Goal: Task Accomplishment & Management: Manage account settings

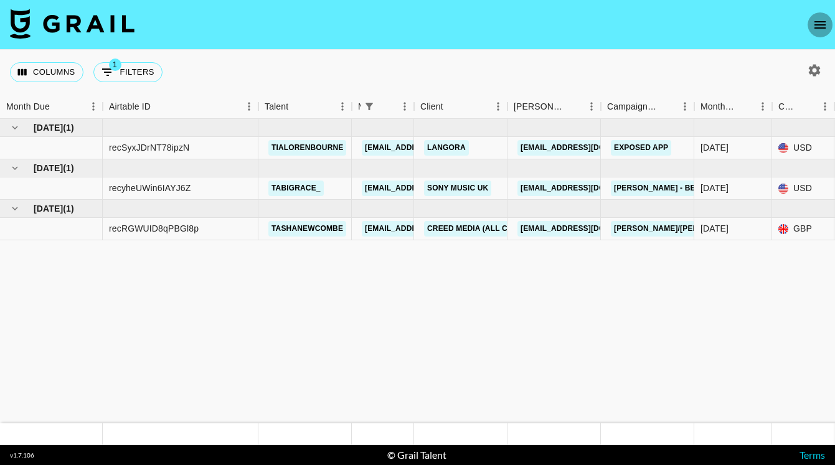
click at [819, 21] on icon "open drawer" at bounding box center [819, 24] width 15 height 15
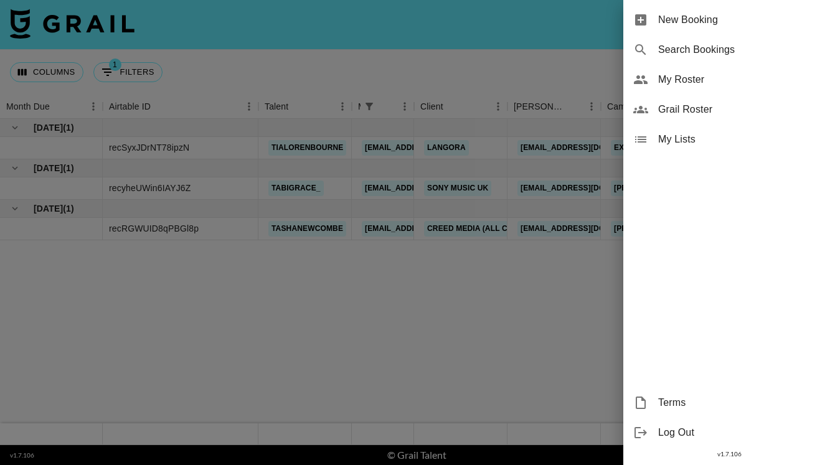
click at [684, 85] on span "My Roster" at bounding box center [741, 79] width 167 height 15
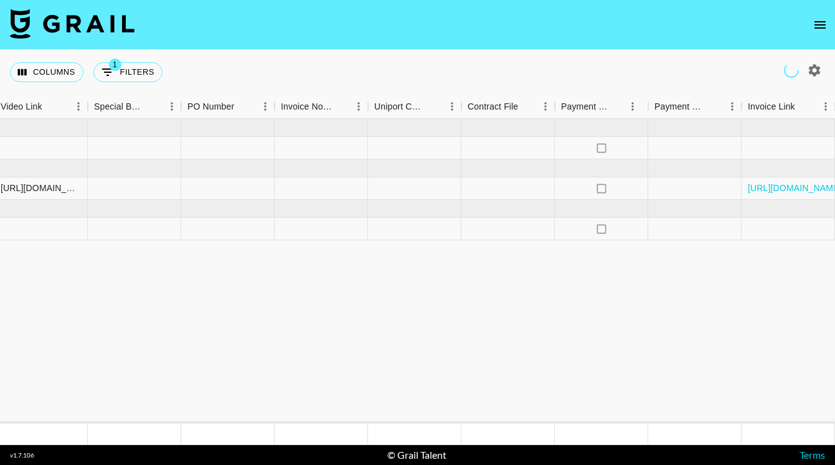
scroll to position [0, 1232]
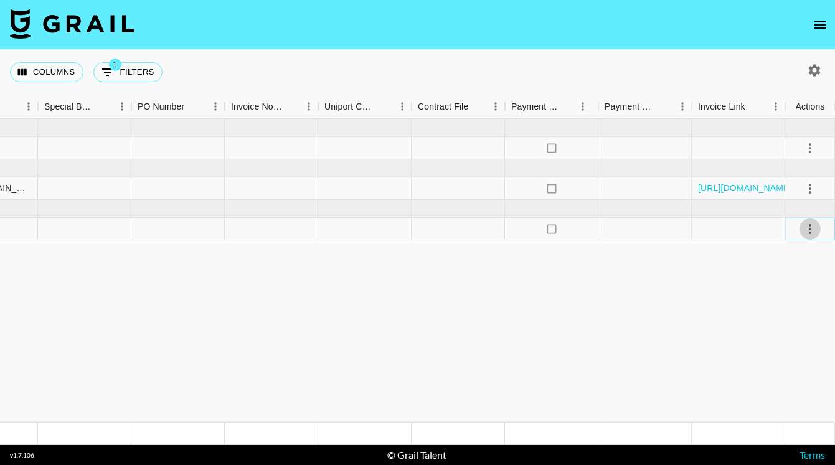
click at [808, 234] on icon "select merge strategy" at bounding box center [809, 229] width 15 height 15
click at [791, 352] on div "Approve" at bounding box center [783, 345] width 38 height 15
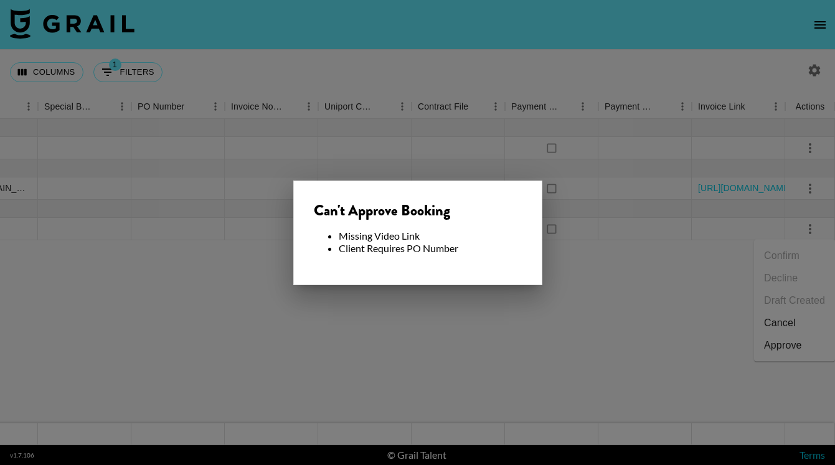
click at [618, 301] on div at bounding box center [417, 232] width 835 height 465
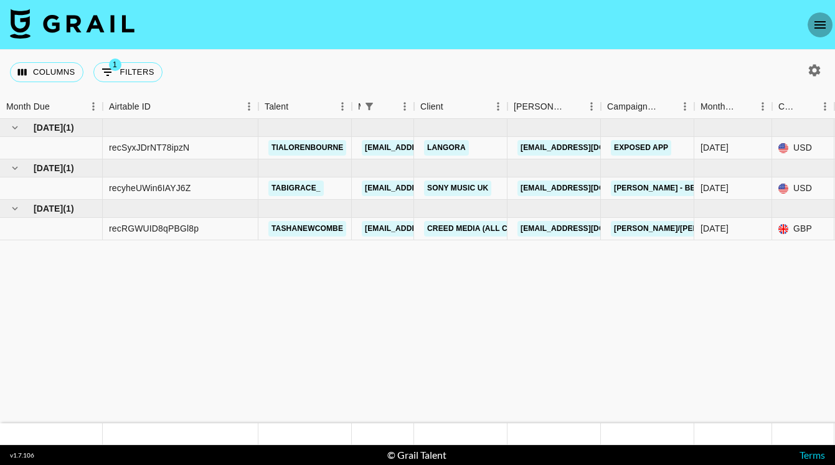
click at [822, 26] on icon "open drawer" at bounding box center [819, 24] width 15 height 15
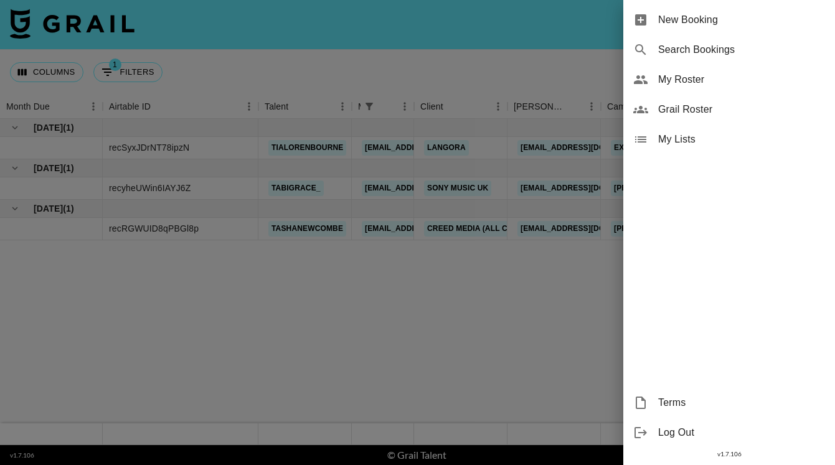
click at [703, 75] on span "My Roster" at bounding box center [741, 79] width 167 height 15
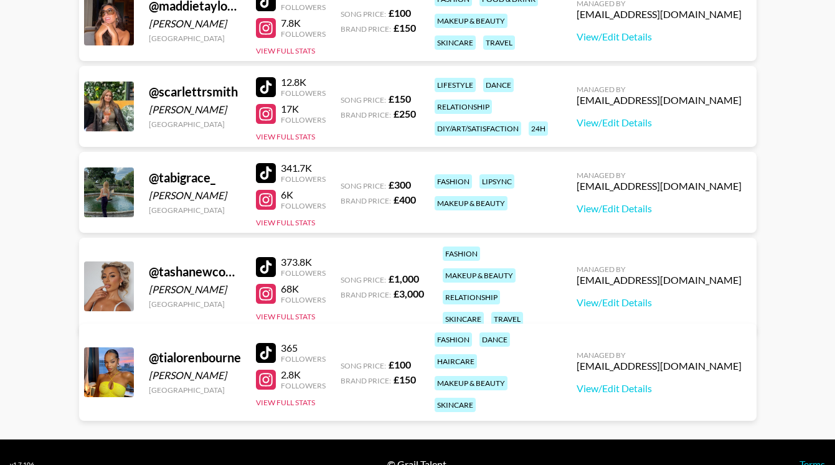
scroll to position [303, 0]
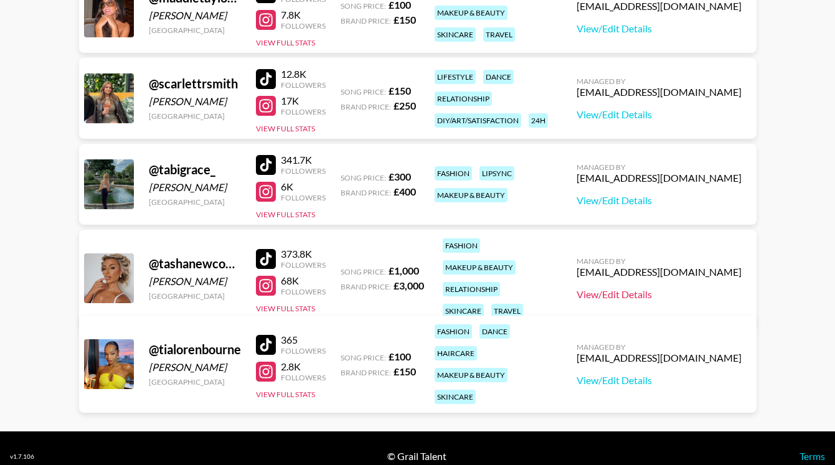
click at [649, 289] on link "View/Edit Details" at bounding box center [658, 294] width 165 height 12
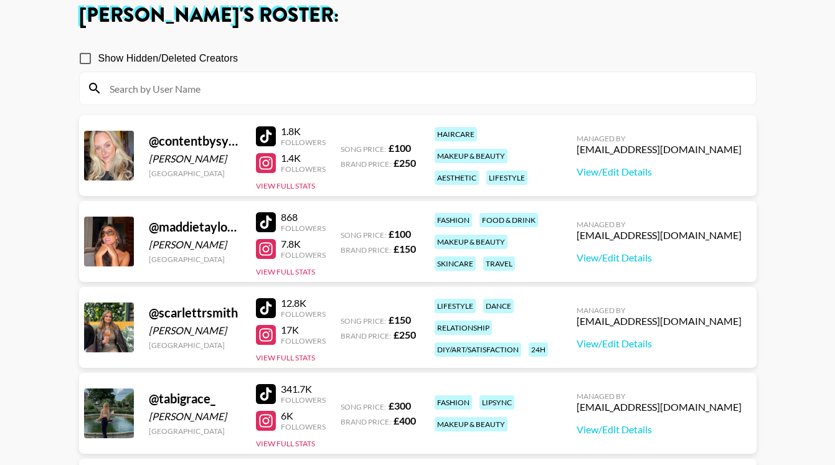
scroll to position [0, 0]
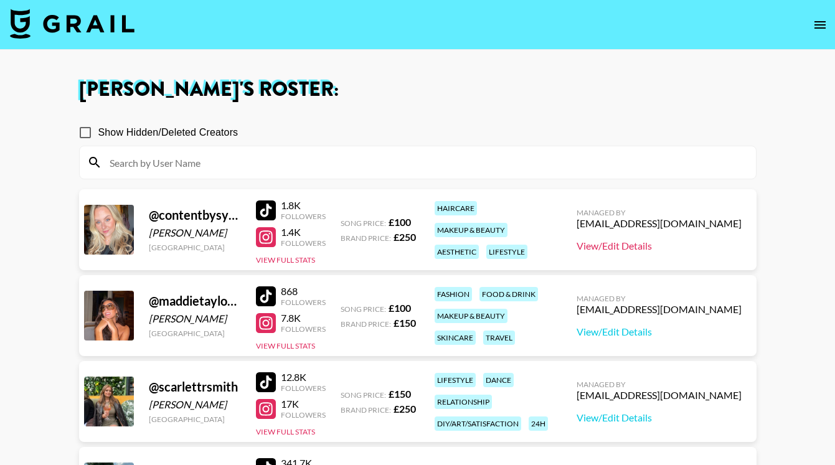
click at [689, 247] on link "View/Edit Details" at bounding box center [658, 246] width 165 height 12
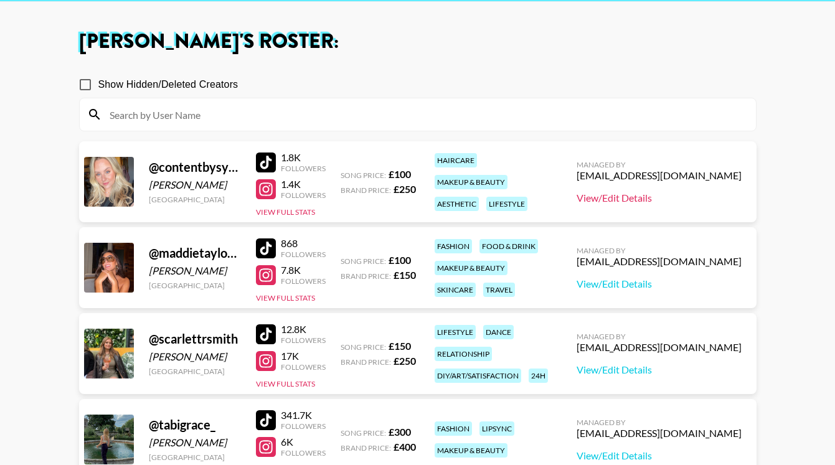
scroll to position [93, 0]
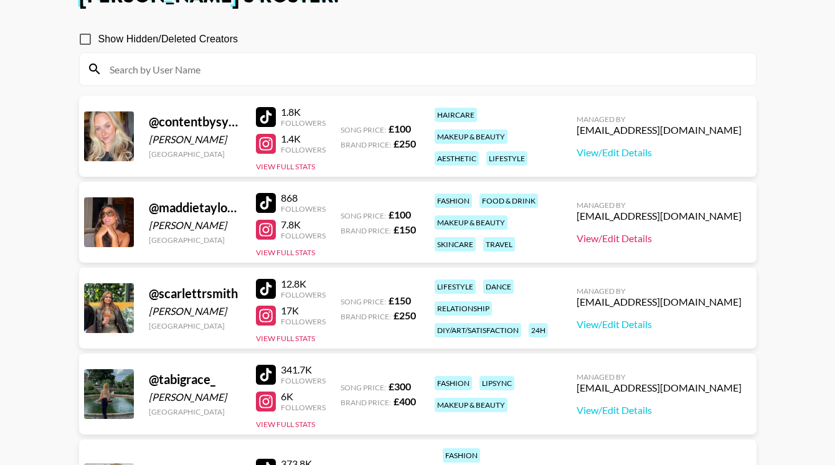
click at [687, 237] on link "View/Edit Details" at bounding box center [658, 238] width 165 height 12
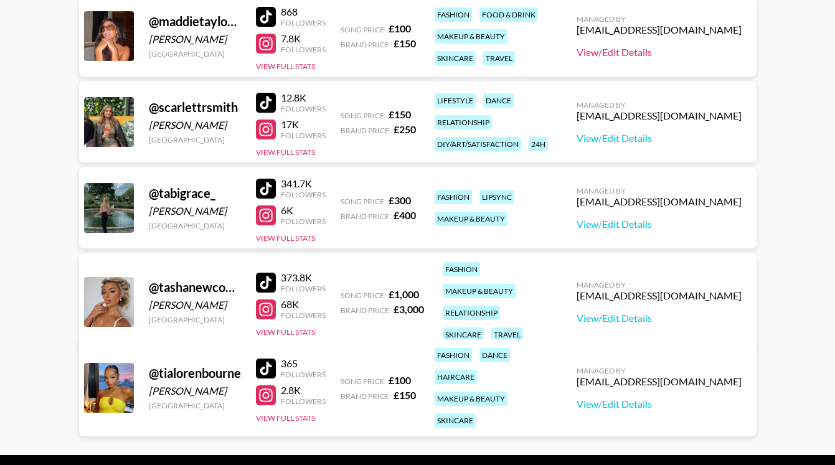
scroll to position [319, 0]
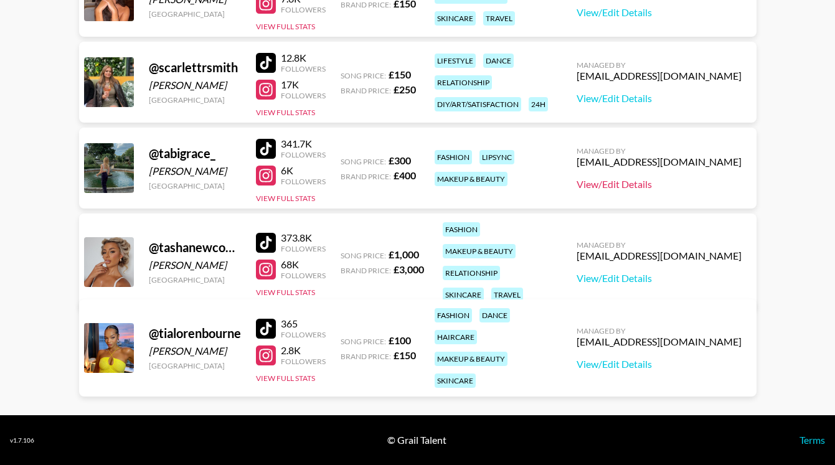
click at [680, 184] on link "View/Edit Details" at bounding box center [658, 184] width 165 height 12
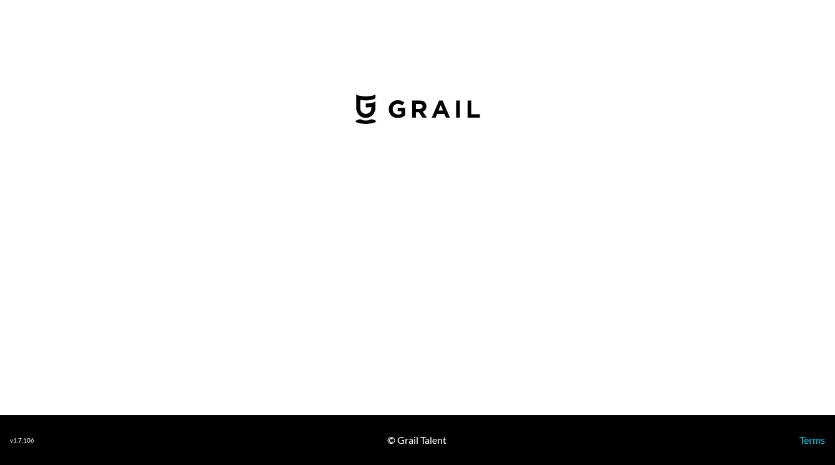
select select "GBP"
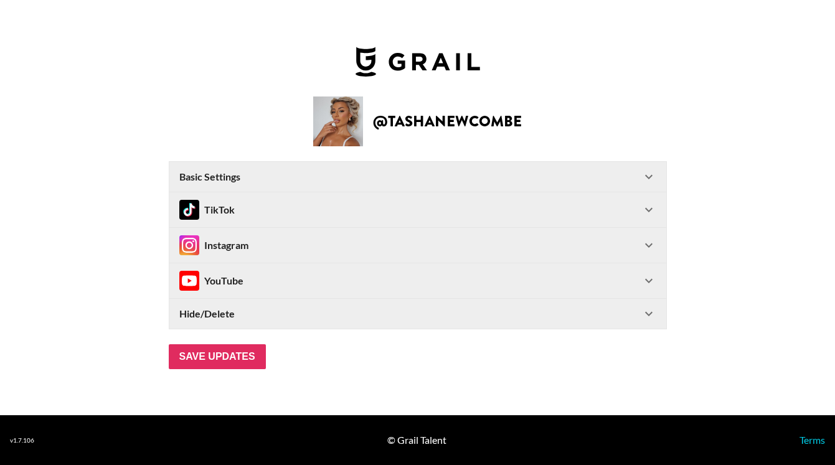
click at [264, 204] on div "TikTok" at bounding box center [410, 210] width 462 height 20
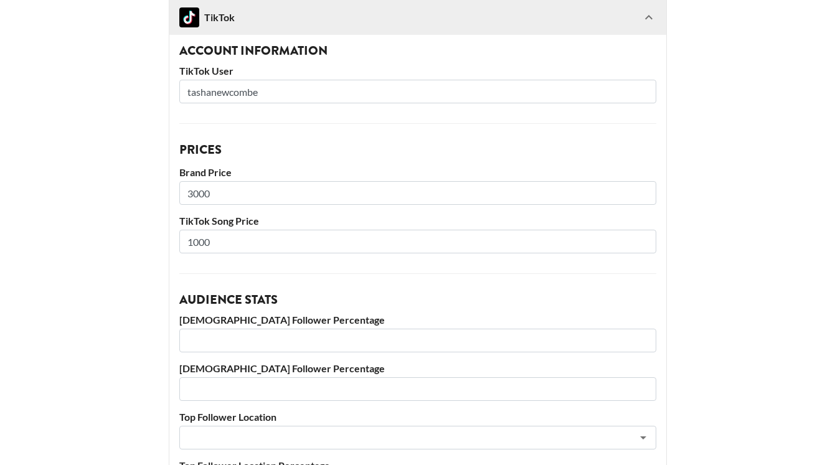
scroll to position [197, 0]
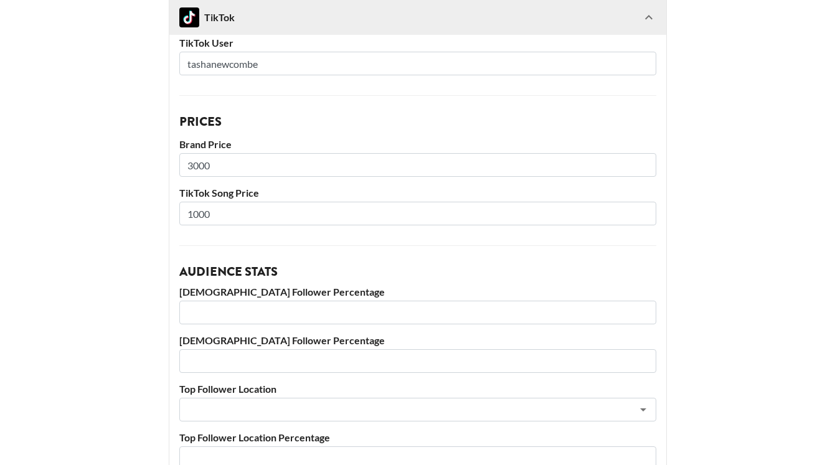
drag, startPoint x: 223, startPoint y: 170, endPoint x: 137, endPoint y: 141, distance: 90.6
click at [137, 141] on main "@ tashanewcombe Basic Settings Airtable ID: recx3UQNtKo27bmjx Manager(s) scarle…" at bounding box center [417, 301] width 815 height 856
type input "2000"
drag, startPoint x: 222, startPoint y: 218, endPoint x: 129, endPoint y: 204, distance: 93.1
click at [129, 204] on main "@ tashanewcombe Basic Settings Airtable ID: recx3UQNtKo27bmjx Manager(s) scarle…" at bounding box center [417, 301] width 815 height 856
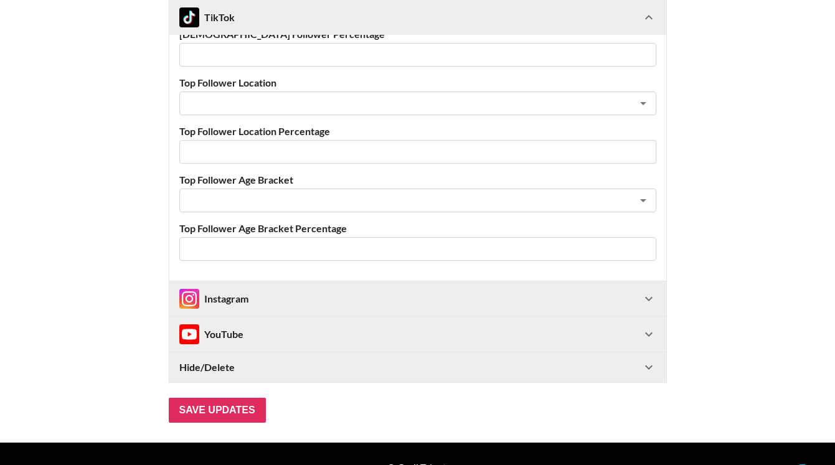
scroll to position [530, 0]
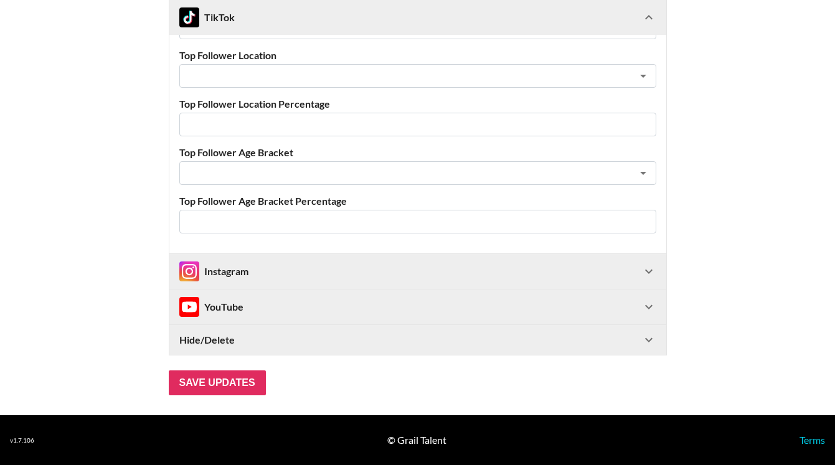
type input "650"
click at [219, 265] on div "Instagram" at bounding box center [213, 271] width 69 height 20
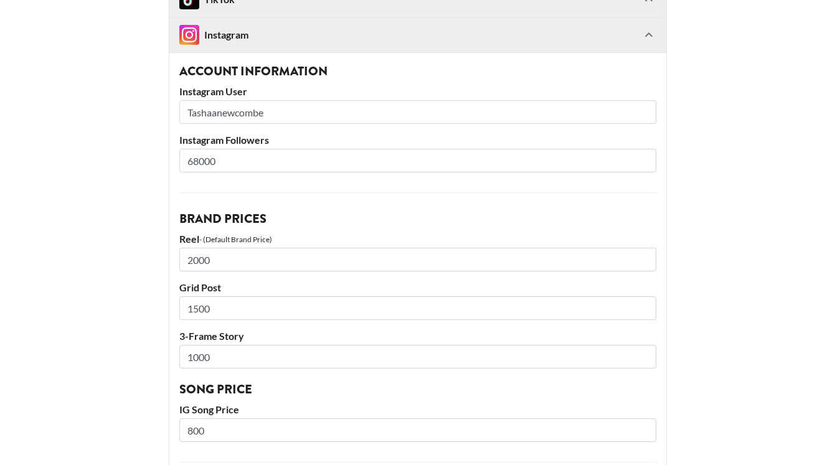
scroll to position [793, 0]
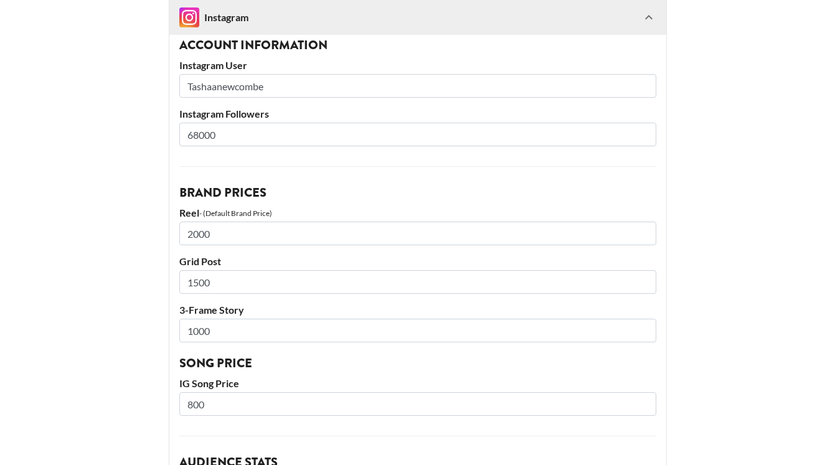
drag, startPoint x: 215, startPoint y: 235, endPoint x: 161, endPoint y: 235, distance: 54.2
click at [161, 235] on main "@ tashanewcombe Basic Settings Airtable ID: recx3UQNtKo27bmjx Manager(s) scarle…" at bounding box center [417, 80] width 815 height 1607
type input "1500"
drag, startPoint x: 220, startPoint y: 282, endPoint x: 102, endPoint y: 280, distance: 117.7
click at [104, 280] on main "@ tashanewcombe Basic Settings Airtable ID: recx3UQNtKo27bmjx Manager(s) scarle…" at bounding box center [417, 80] width 815 height 1607
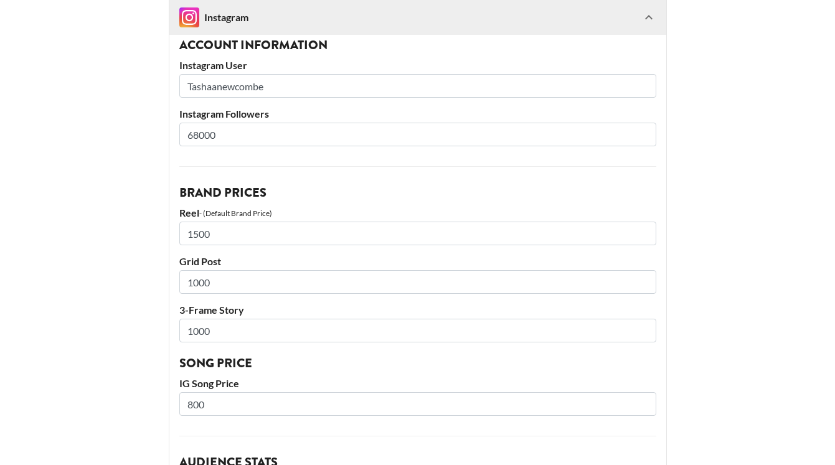
type input "1000"
drag, startPoint x: 225, startPoint y: 329, endPoint x: 112, endPoint y: 324, distance: 112.8
click at [121, 327] on main "@ tashanewcombe Basic Settings Airtable ID: recx3UQNtKo27bmjx Manager(s) scarle…" at bounding box center [417, 80] width 815 height 1607
type input "500"
drag, startPoint x: 212, startPoint y: 405, endPoint x: 87, endPoint y: 398, distance: 124.7
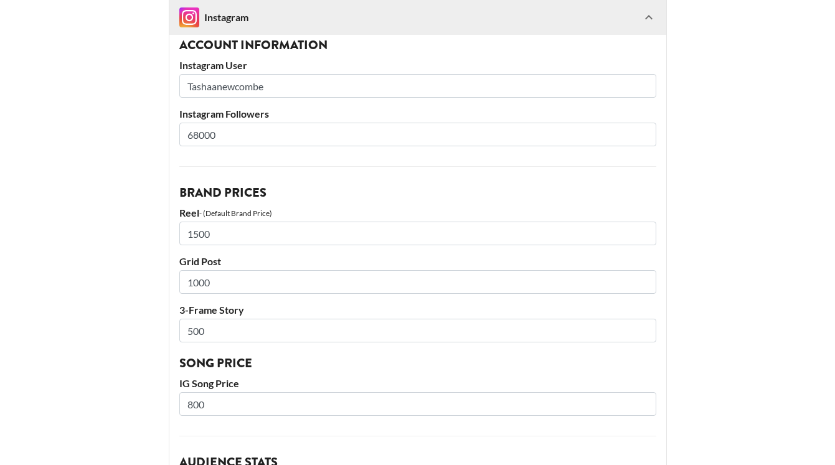
click at [93, 399] on main "@ tashanewcombe Basic Settings Airtable ID: recx3UQNtKo27bmjx Manager(s) scarle…" at bounding box center [417, 80] width 815 height 1607
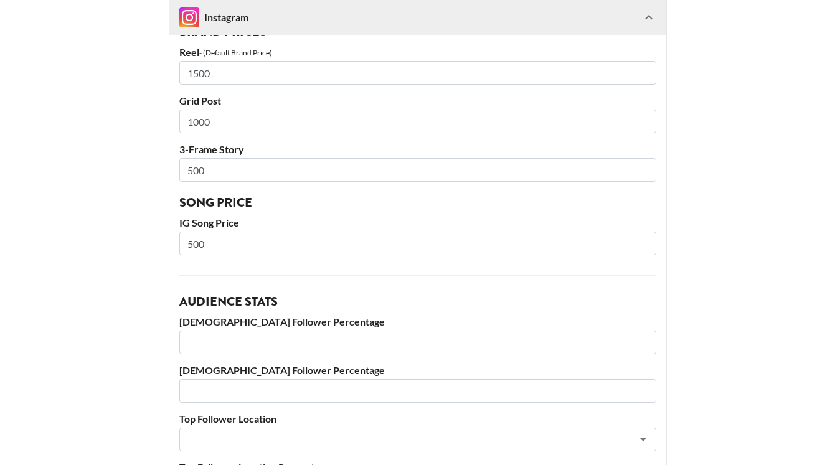
scroll to position [1282, 0]
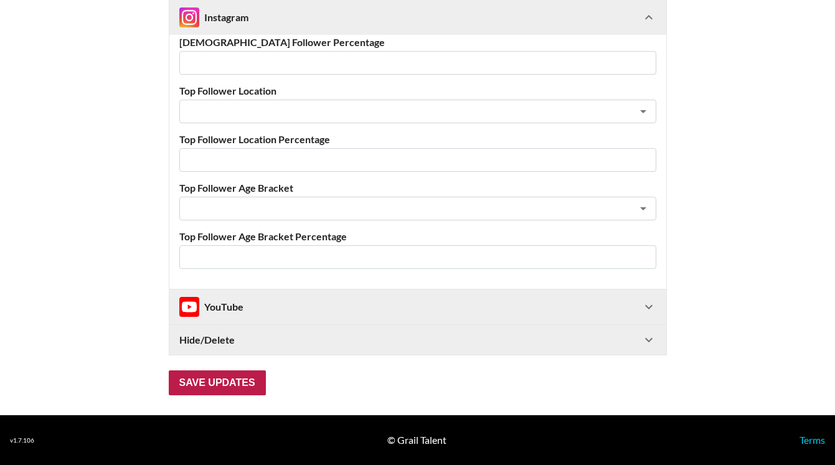
type input "500"
click at [199, 382] on input "Save Updates" at bounding box center [217, 382] width 97 height 25
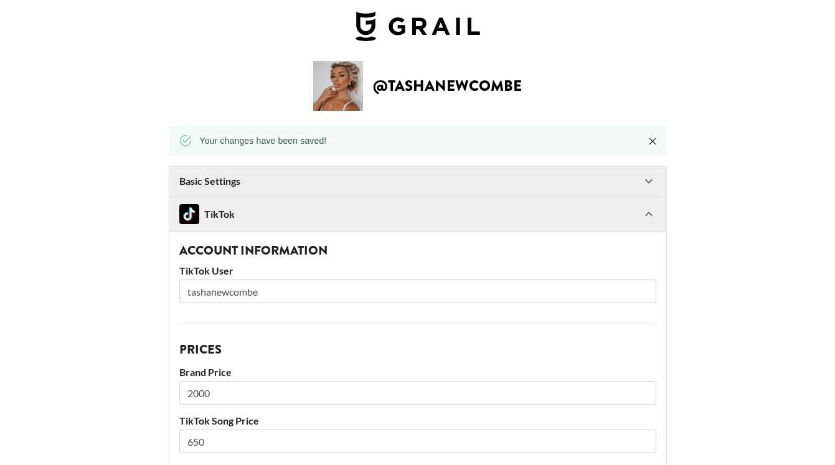
scroll to position [0, 0]
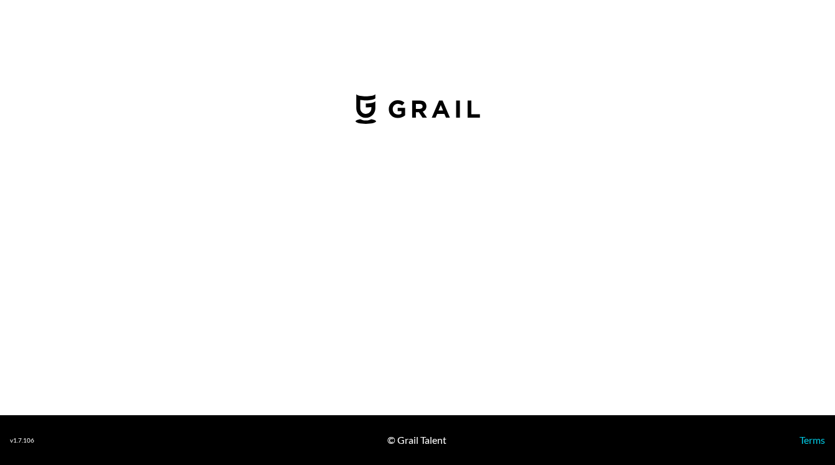
select select "GBP"
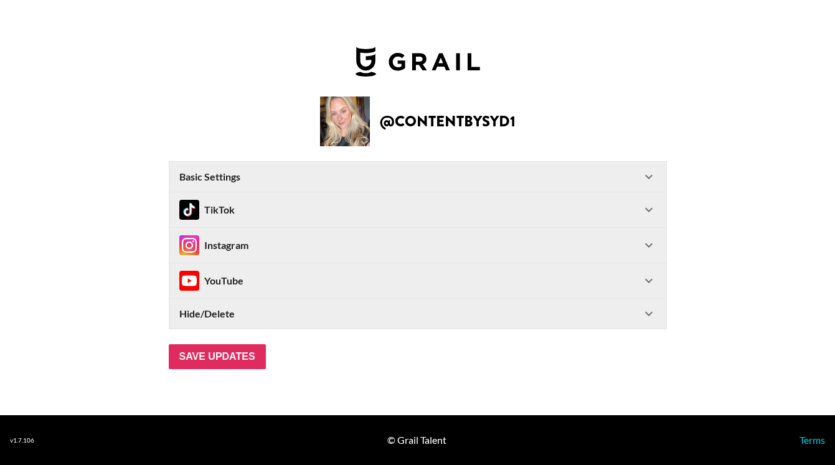
click at [285, 210] on div "TikTok" at bounding box center [410, 210] width 462 height 20
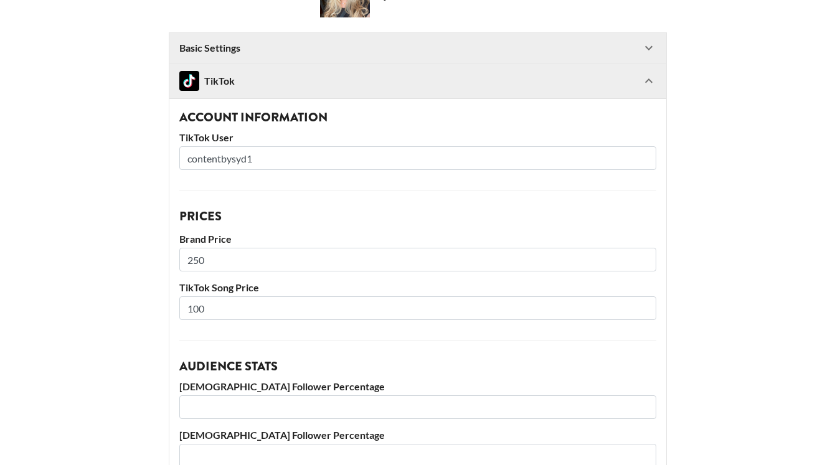
scroll to position [103, 0]
drag, startPoint x: 216, startPoint y: 261, endPoint x: 136, endPoint y: 258, distance: 79.7
click at [136, 258] on main "@ contentbysyd1 Basic Settings Airtable ID: rec3GmA5LwKWcFynR Manager(s) [EMAIL…" at bounding box center [417, 395] width 815 height 856
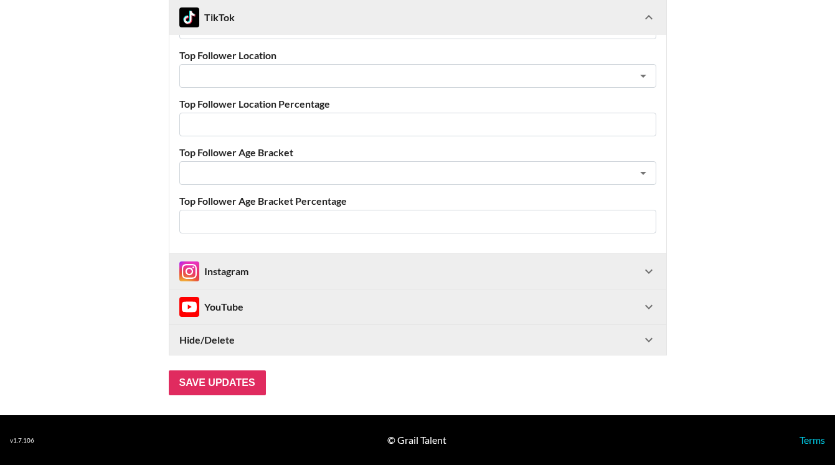
type input "200"
click at [217, 271] on div "Instagram" at bounding box center [213, 271] width 69 height 20
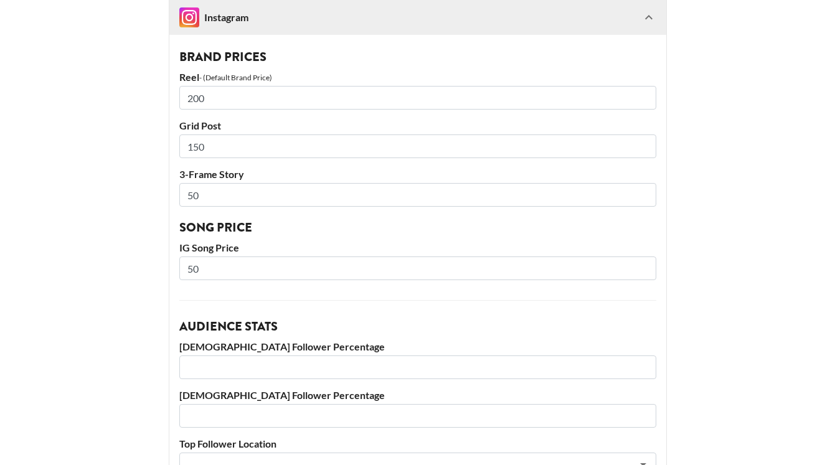
scroll to position [928, 0]
drag, startPoint x: 212, startPoint y: 104, endPoint x: 139, endPoint y: 95, distance: 74.0
type input "150"
click at [223, 141] on input "150" at bounding box center [417, 147] width 477 height 24
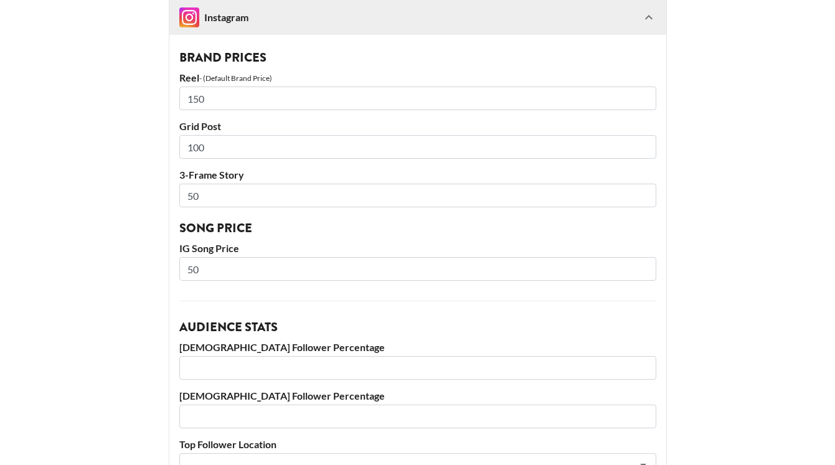
scroll to position [1282, 0]
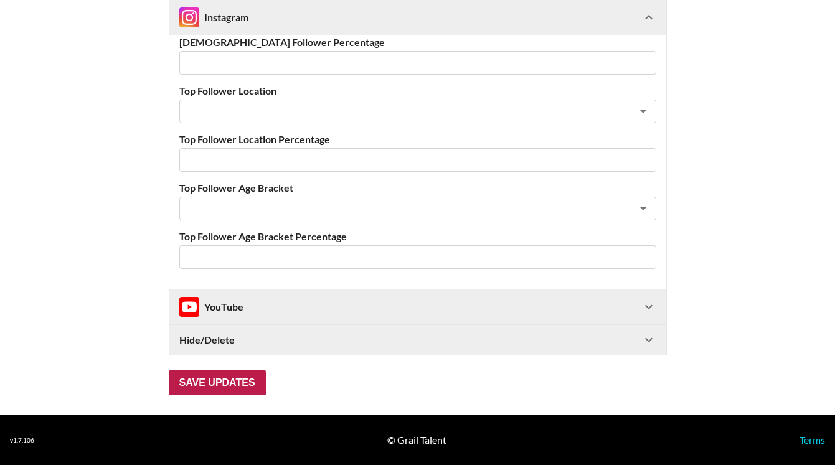
type input "100"
click at [226, 379] on input "Save Updates" at bounding box center [217, 382] width 97 height 25
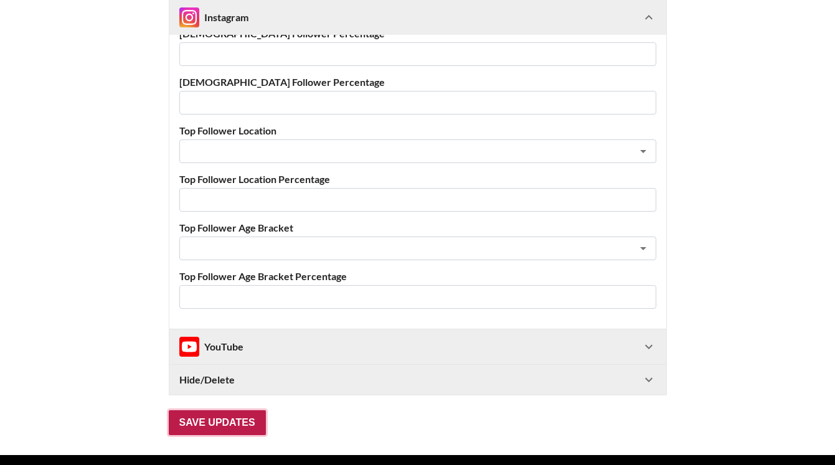
scroll to position [70, 0]
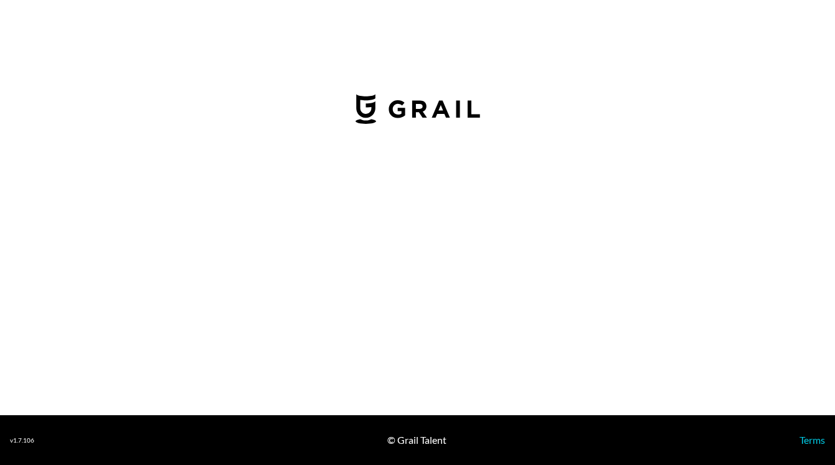
select select "GBP"
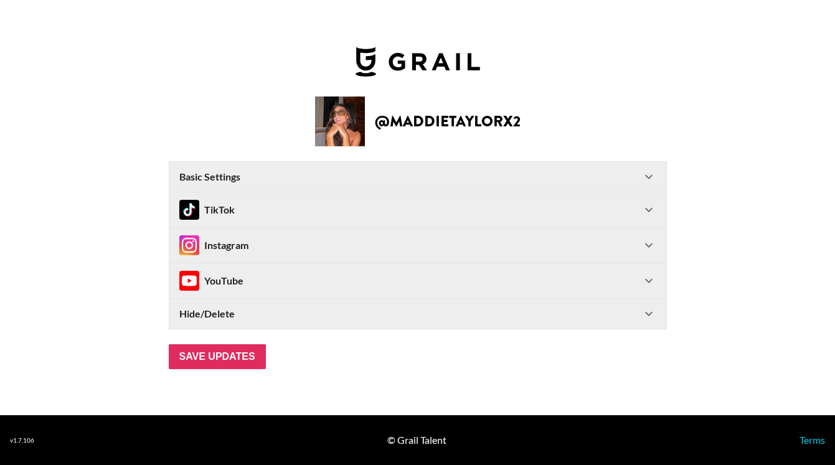
click at [288, 204] on div "TikTok" at bounding box center [410, 210] width 462 height 20
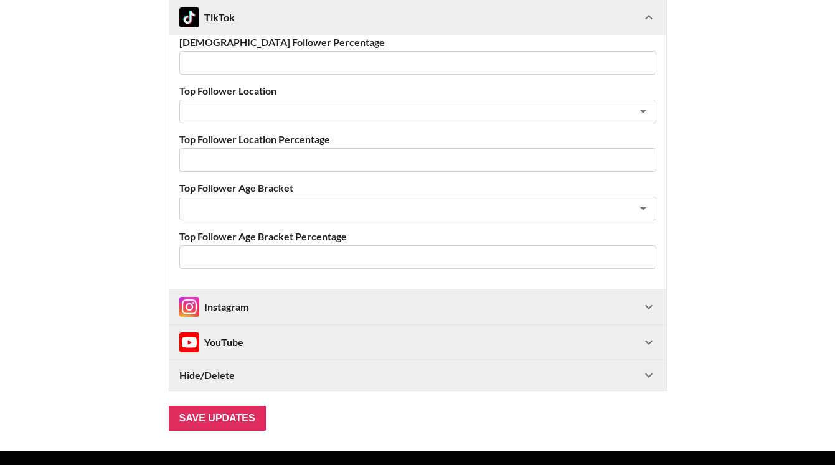
scroll to position [530, 0]
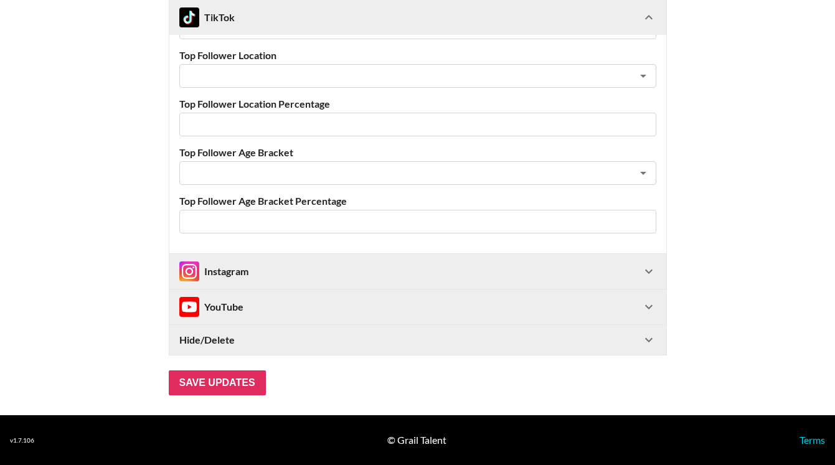
click at [248, 283] on div "Instagram" at bounding box center [417, 271] width 497 height 35
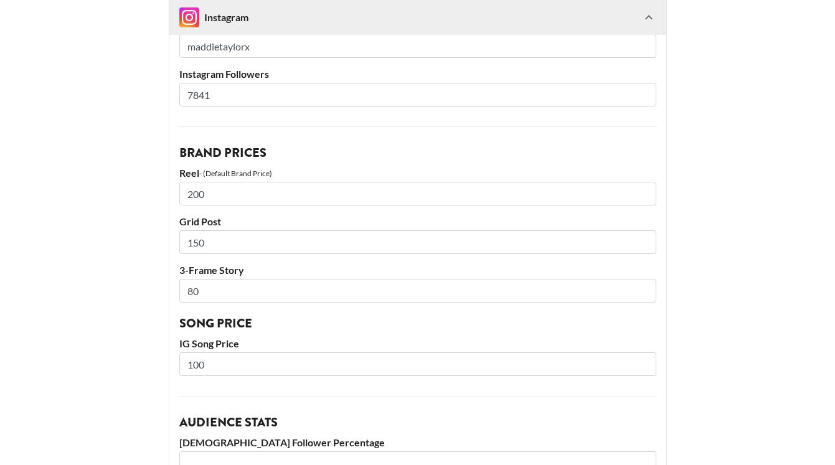
scroll to position [832, 0]
click at [217, 202] on input "200" at bounding box center [417, 195] width 477 height 24
click at [218, 246] on input "150" at bounding box center [417, 244] width 477 height 24
type input "100"
click at [215, 194] on input "200" at bounding box center [417, 195] width 477 height 24
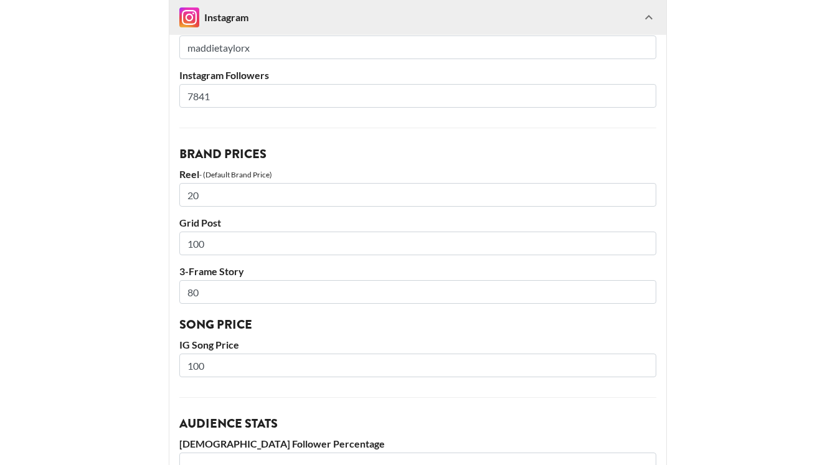
type input "2"
type input "150"
drag, startPoint x: 223, startPoint y: 295, endPoint x: 123, endPoint y: 293, distance: 100.3
click at [123, 293] on main "@ maddietaylorx2 Basic Settings Airtable ID: recbkuEHPaHrQ0oj5 Manager(s) scarl…" at bounding box center [417, 41] width 815 height 1607
type input "50"
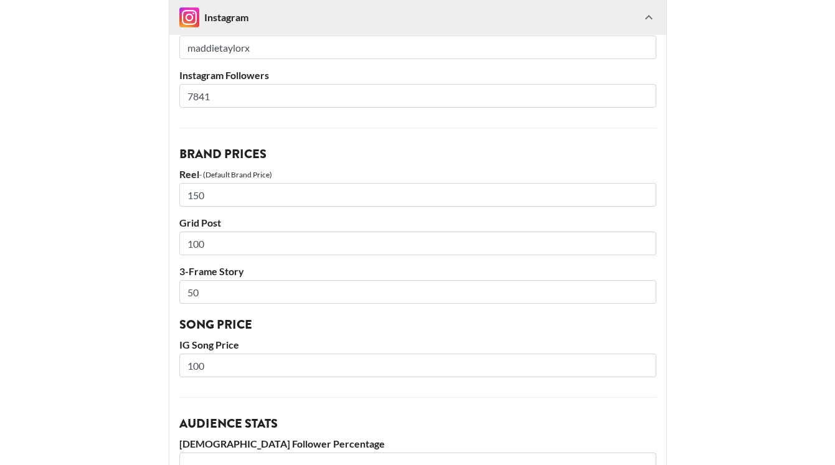
drag, startPoint x: 214, startPoint y: 365, endPoint x: 118, endPoint y: 358, distance: 95.5
click at [120, 360] on main "@ maddietaylorx2 Basic Settings Airtable ID: recbkuEHPaHrQ0oj5 Manager(s) scarl…" at bounding box center [417, 41] width 815 height 1607
click at [255, 389] on div "Account Information Instagram User maddietaylorx Instagram Followers 7841 Brand…" at bounding box center [417, 363] width 497 height 751
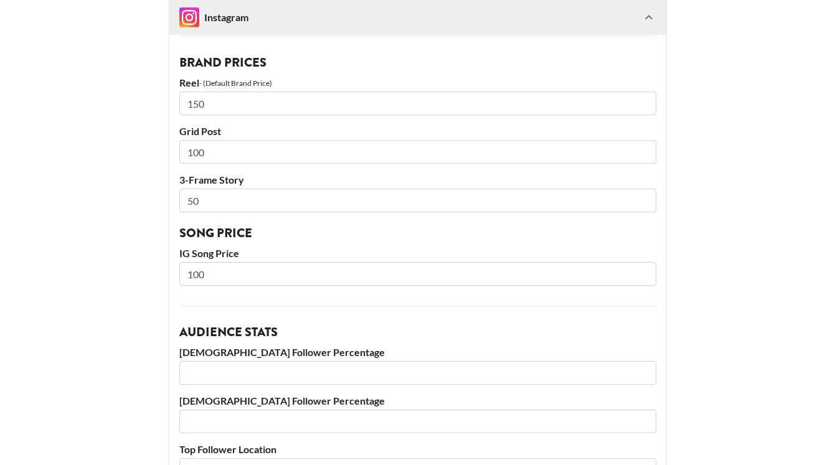
scroll to position [1282, 0]
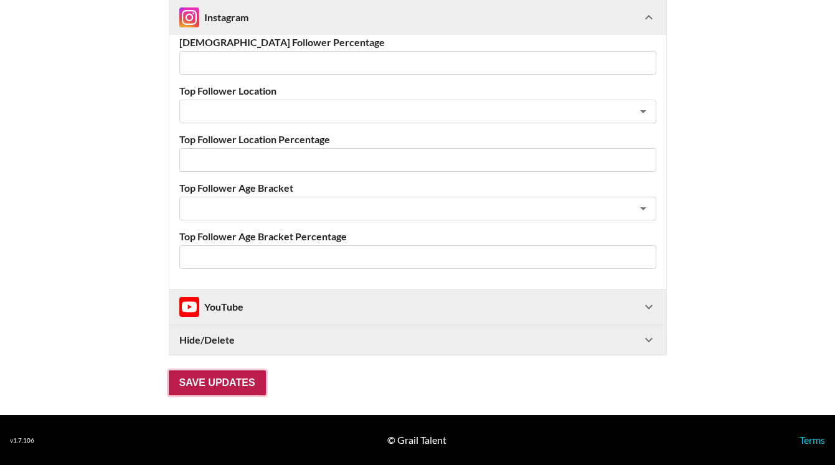
click at [230, 382] on input "Save Updates" at bounding box center [217, 382] width 97 height 25
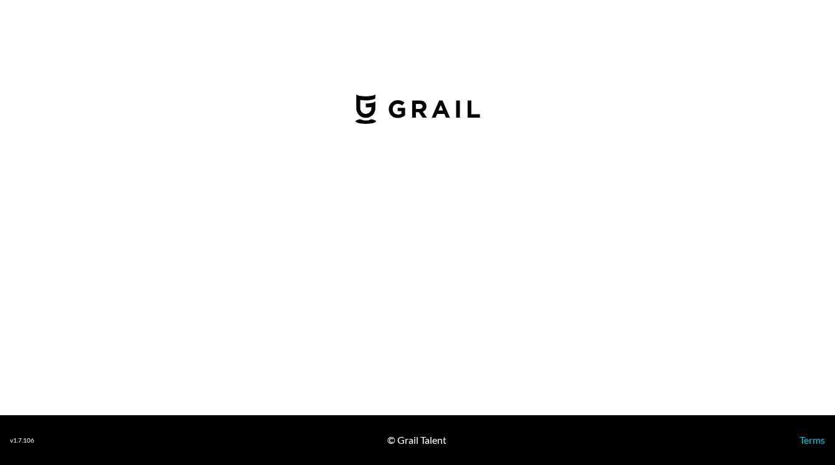
select select "GBP"
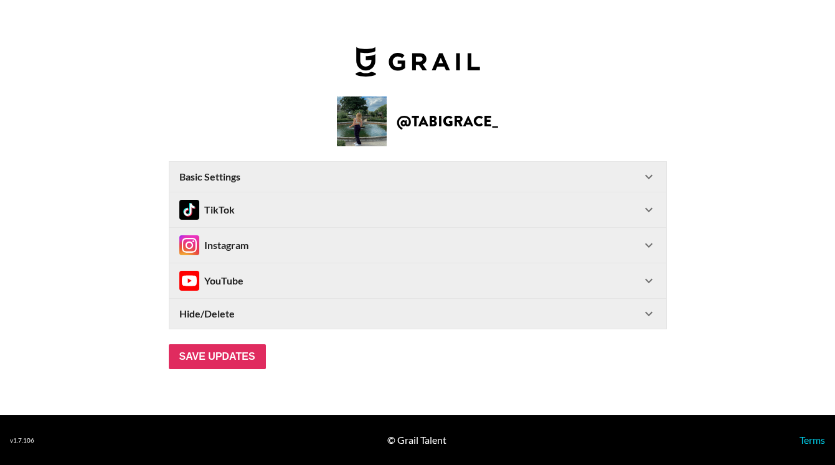
click at [288, 209] on div "TikTok" at bounding box center [410, 210] width 462 height 20
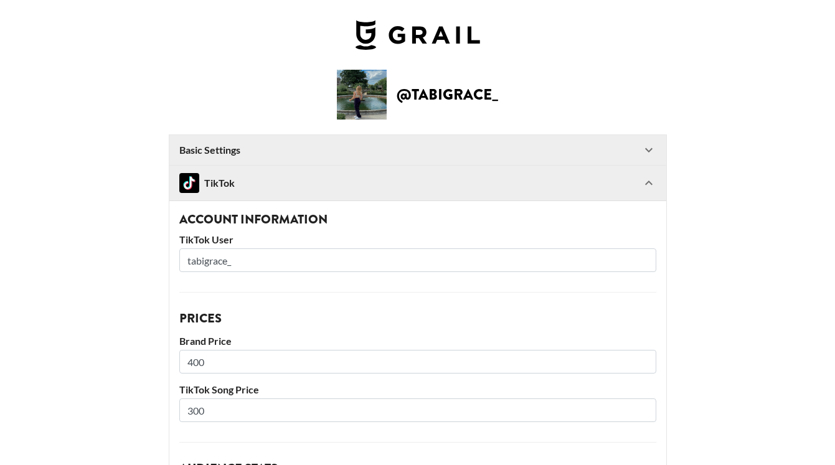
drag, startPoint x: 219, startPoint y: 406, endPoint x: 158, endPoint y: 402, distance: 60.5
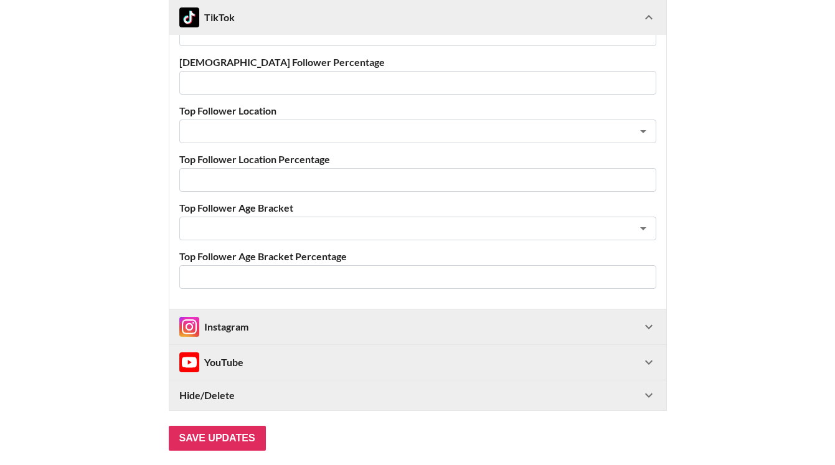
type input "250"
click at [228, 330] on div "Instagram" at bounding box center [213, 327] width 69 height 20
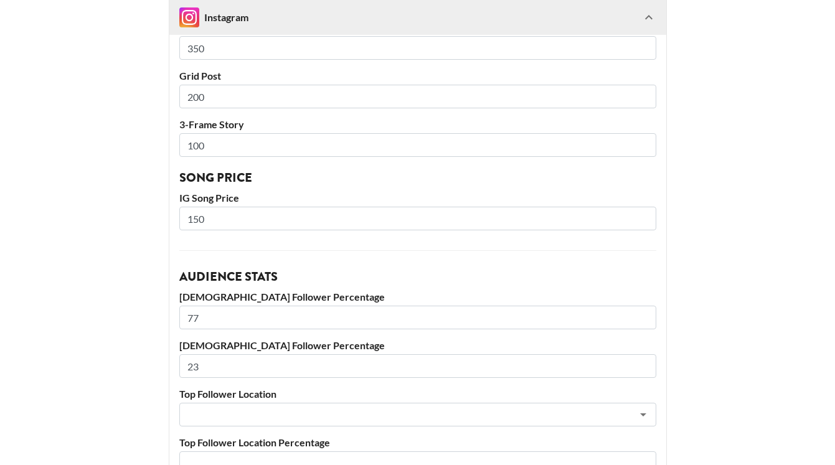
scroll to position [863, 0]
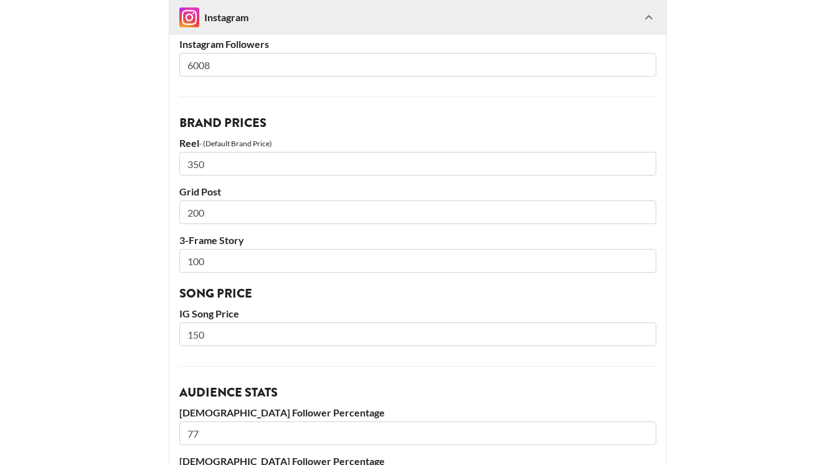
drag, startPoint x: 220, startPoint y: 166, endPoint x: 108, endPoint y: 162, distance: 112.1
click at [113, 164] on main "@ tabigrace_ Basic Settings Airtable ID: recuSmXyZfJ4Ayqws Manager(s) scarlett@…" at bounding box center [417, 10] width 815 height 1607
type input "300"
drag, startPoint x: 216, startPoint y: 266, endPoint x: 115, endPoint y: 257, distance: 101.9
click at [120, 261] on main "@ tabigrace_ Basic Settings Airtable ID: recuSmXyZfJ4Ayqws Manager(s) scarlett@…" at bounding box center [417, 10] width 815 height 1607
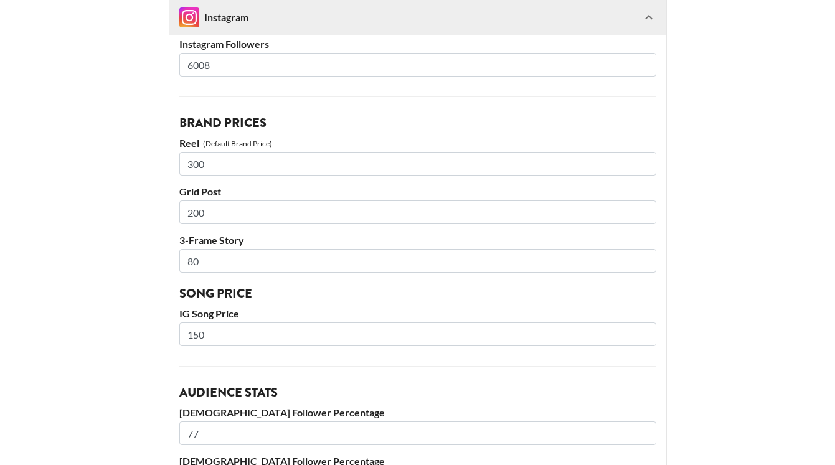
type input "80"
drag, startPoint x: 209, startPoint y: 213, endPoint x: 126, endPoint y: 210, distance: 82.8
click at [127, 211] on main "@ tabigrace_ Basic Settings Airtable ID: recuSmXyZfJ4Ayqws Manager(s) scarlett@…" at bounding box center [417, 10] width 815 height 1607
type input "150"
drag, startPoint x: 222, startPoint y: 170, endPoint x: 107, endPoint y: 154, distance: 115.7
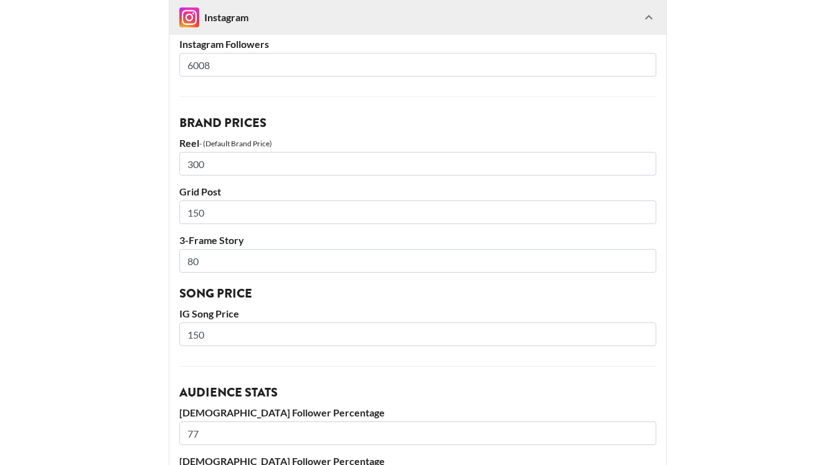
click at [108, 154] on main "@ tabigrace_ Basic Settings Airtable ID: recuSmXyZfJ4Ayqws Manager(s) scarlett@…" at bounding box center [417, 10] width 815 height 1607
type input "250"
drag, startPoint x: 222, startPoint y: 337, endPoint x: 131, endPoint y: 322, distance: 91.5
click at [133, 325] on main "@ tabigrace_ Basic Settings Airtable ID: recuSmXyZfJ4Ayqws Manager(s) scarlett@…" at bounding box center [417, 10] width 815 height 1607
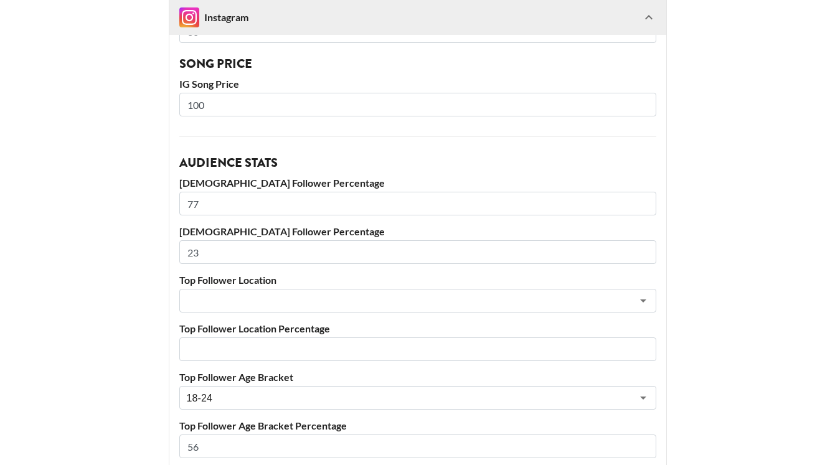
scroll to position [1282, 0]
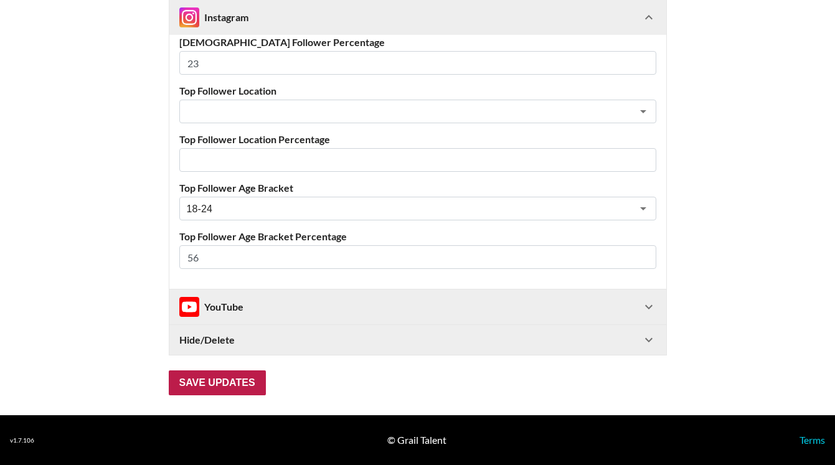
type input "100"
click at [212, 385] on input "Save Updates" at bounding box center [217, 382] width 97 height 25
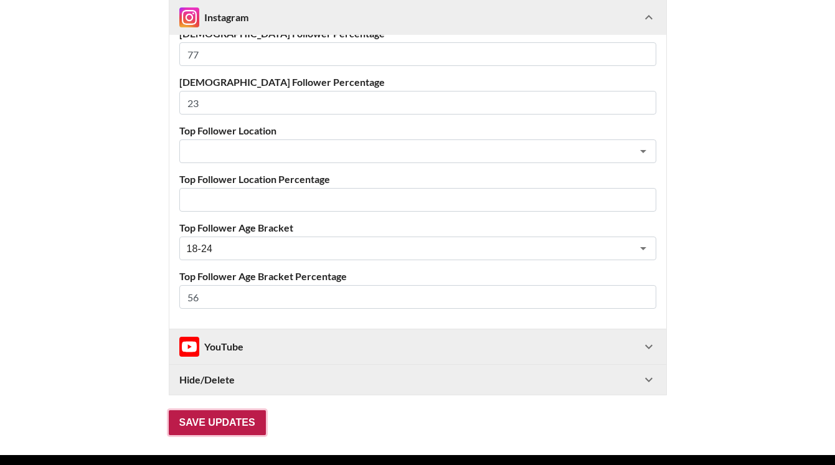
scroll to position [70, 0]
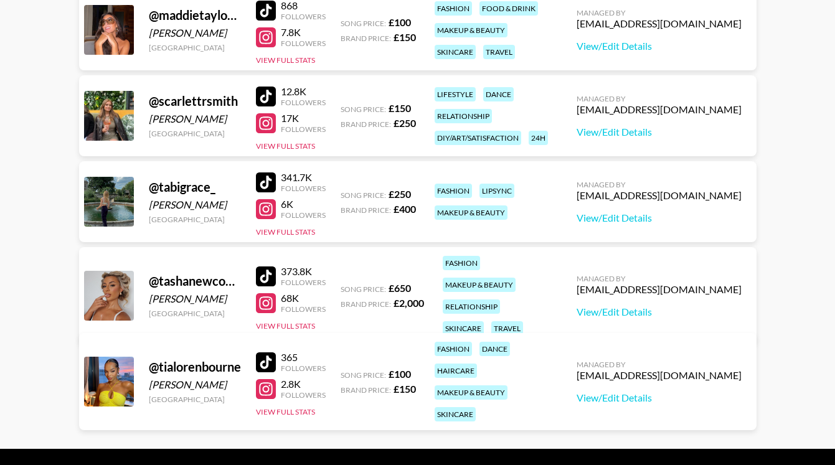
scroll to position [319, 0]
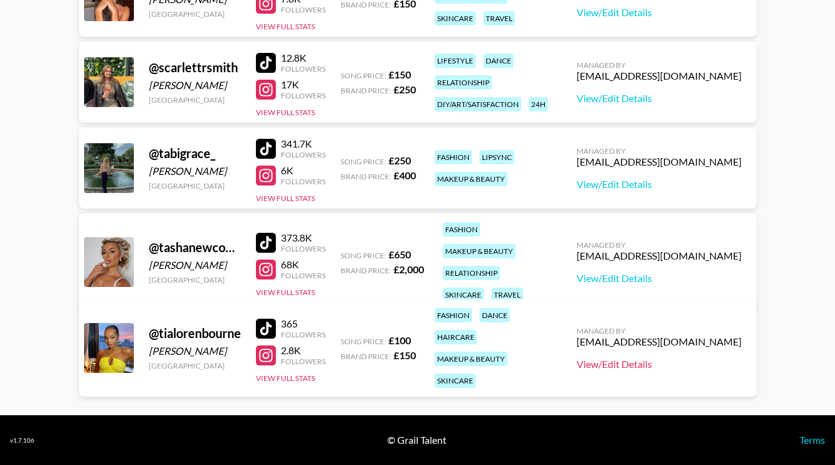
click at [680, 358] on link "View/Edit Details" at bounding box center [658, 364] width 165 height 12
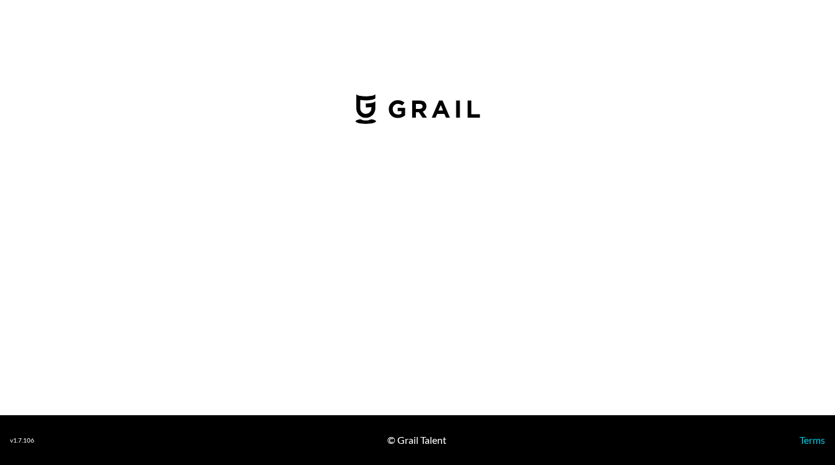
select select "GBP"
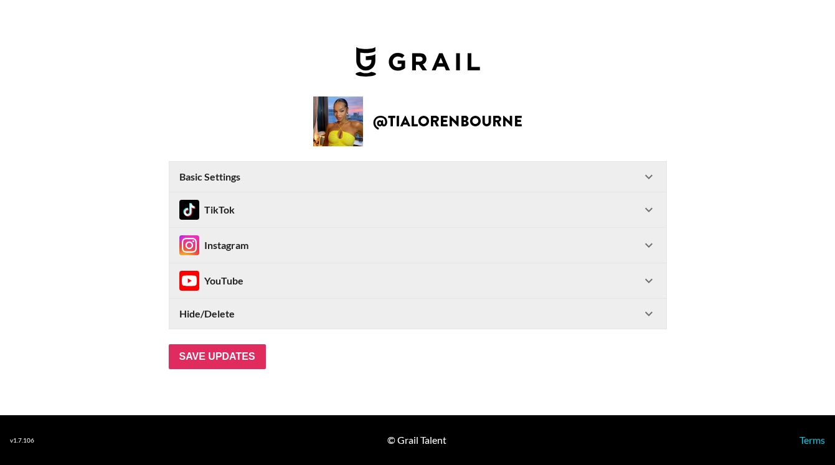
click at [277, 202] on div "TikTok" at bounding box center [410, 210] width 462 height 20
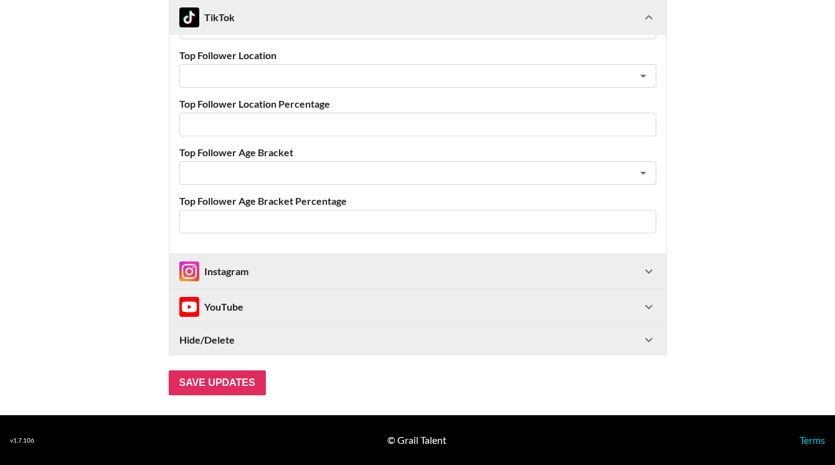
click at [254, 280] on div "Instagram" at bounding box center [410, 271] width 462 height 20
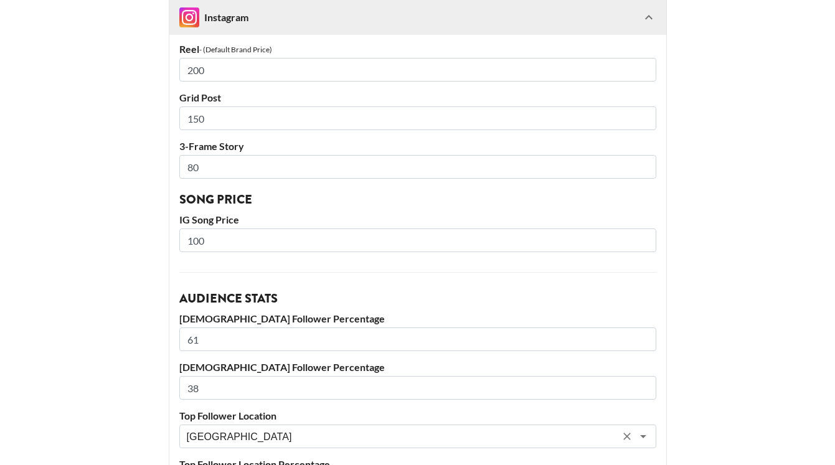
scroll to position [944, 0]
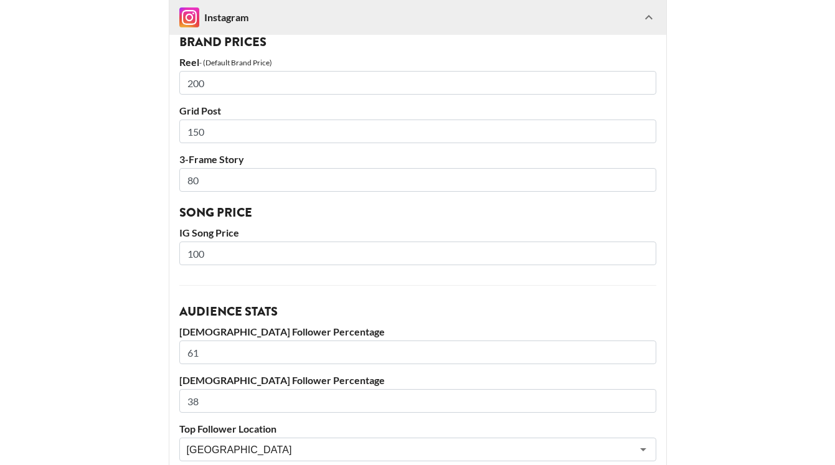
drag, startPoint x: 217, startPoint y: 246, endPoint x: 123, endPoint y: 225, distance: 96.8
click at [228, 242] on input "100" at bounding box center [417, 254] width 477 height 24
drag, startPoint x: 227, startPoint y: 253, endPoint x: 77, endPoint y: 235, distance: 151.0
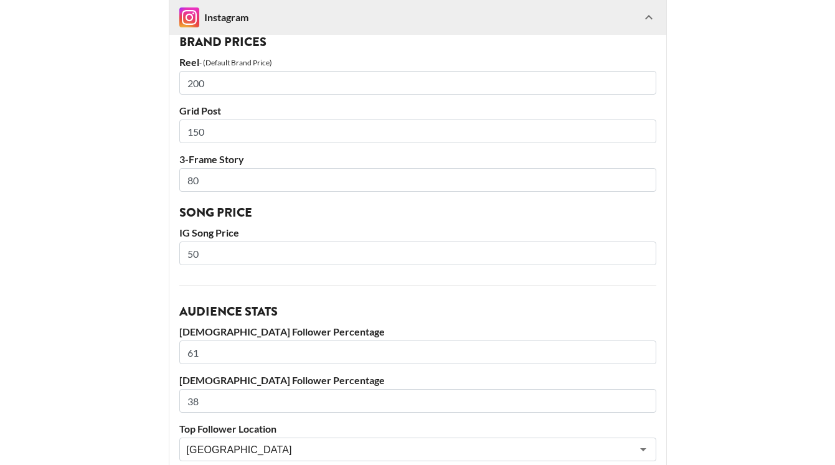
type input "50"
drag, startPoint x: 237, startPoint y: 181, endPoint x: 81, endPoint y: 160, distance: 157.1
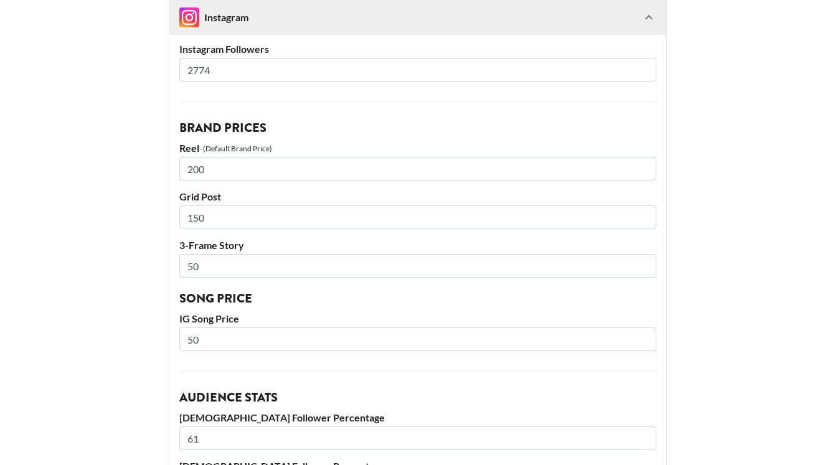
scroll to position [835, 0]
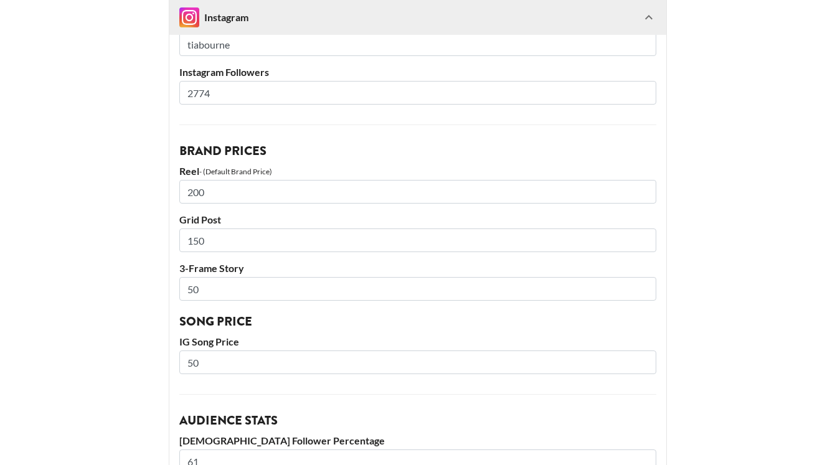
type input "50"
click at [227, 240] on input "150" at bounding box center [417, 240] width 477 height 24
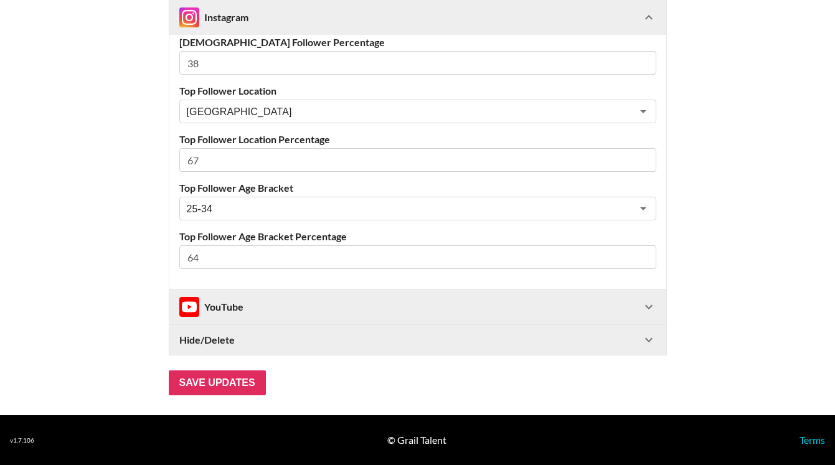
scroll to position [939, 0]
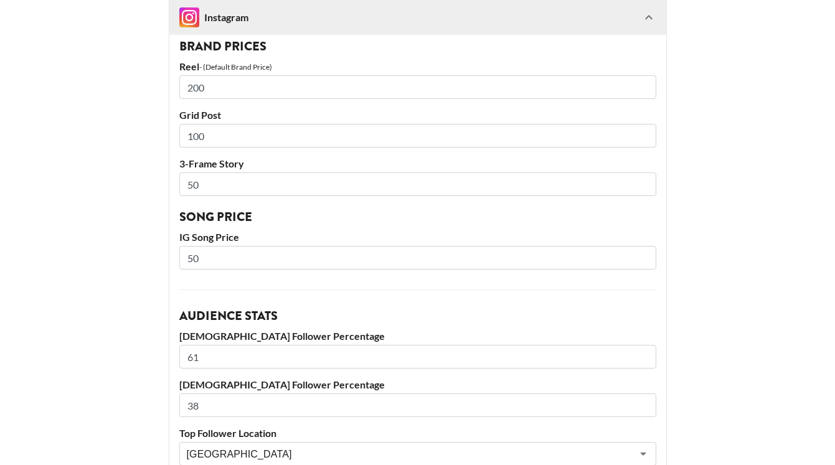
type input "100"
drag, startPoint x: 214, startPoint y: 90, endPoint x: 117, endPoint y: 78, distance: 97.2
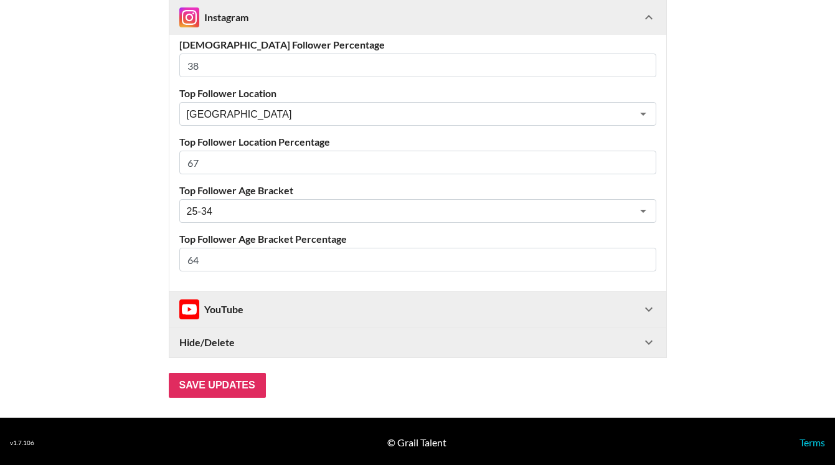
scroll to position [1282, 0]
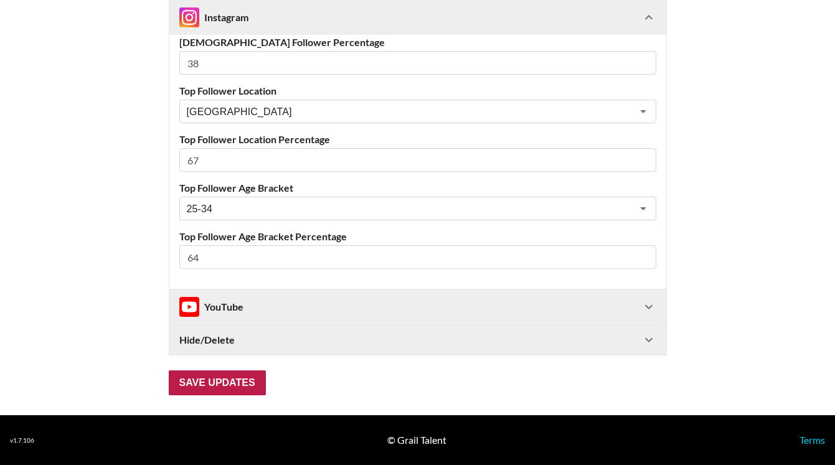
type input "150"
click at [200, 383] on input "Save Updates" at bounding box center [217, 382] width 97 height 25
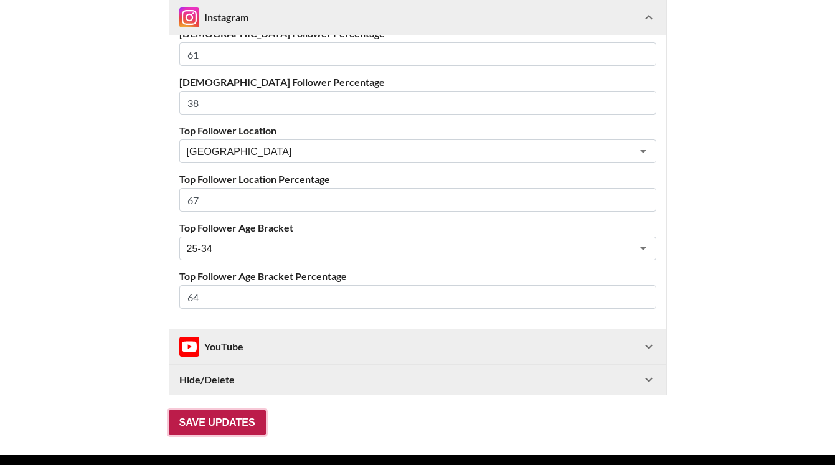
scroll to position [70, 0]
